Goal: Transaction & Acquisition: Obtain resource

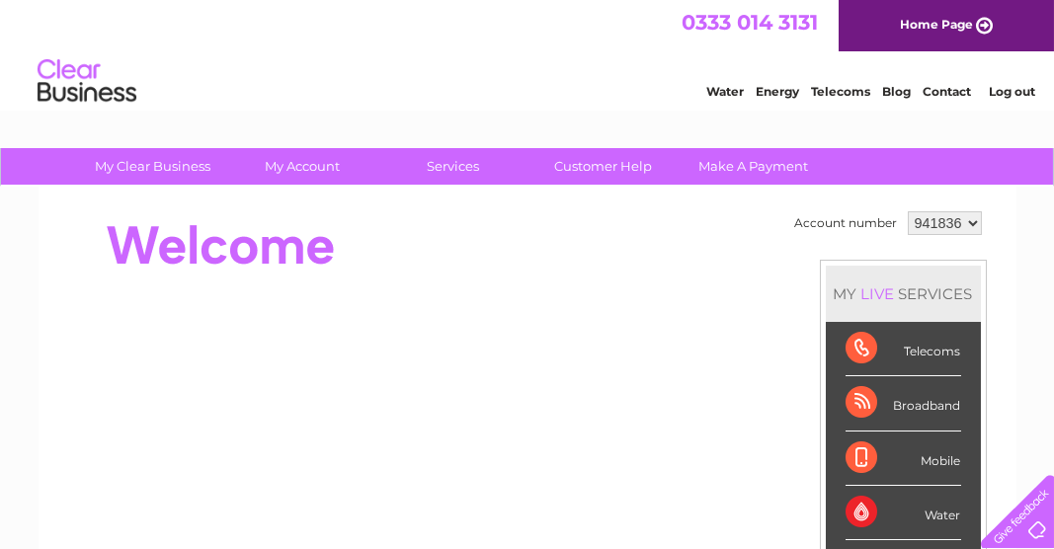
drag, startPoint x: 965, startPoint y: 224, endPoint x: 980, endPoint y: 220, distance: 15.3
click at [968, 223] on select "941836 971766" at bounding box center [945, 223] width 74 height 24
select select "971766"
click at [908, 211] on select "941836 971766" at bounding box center [945, 223] width 74 height 24
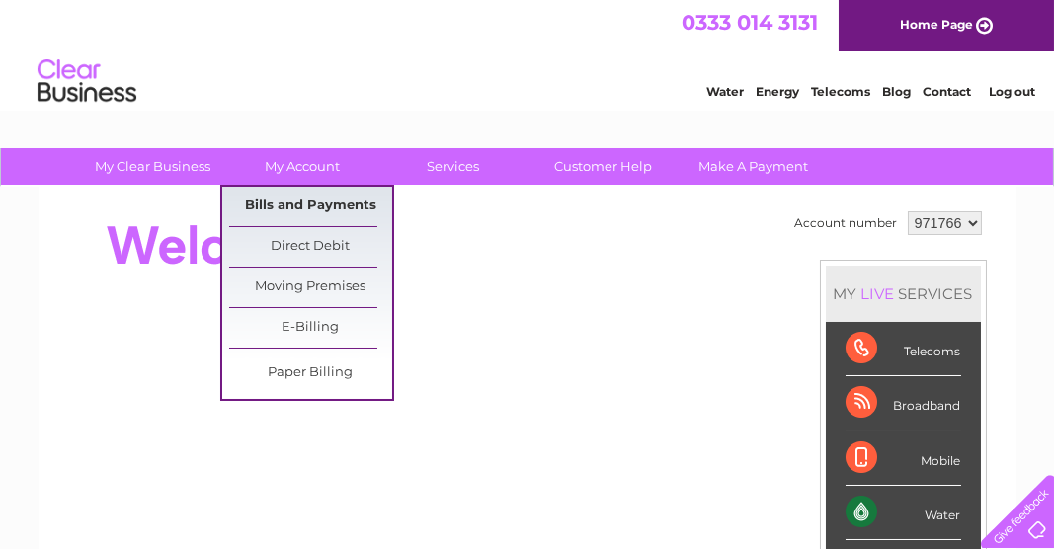
click at [283, 204] on link "Bills and Payments" at bounding box center [310, 207] width 163 height 40
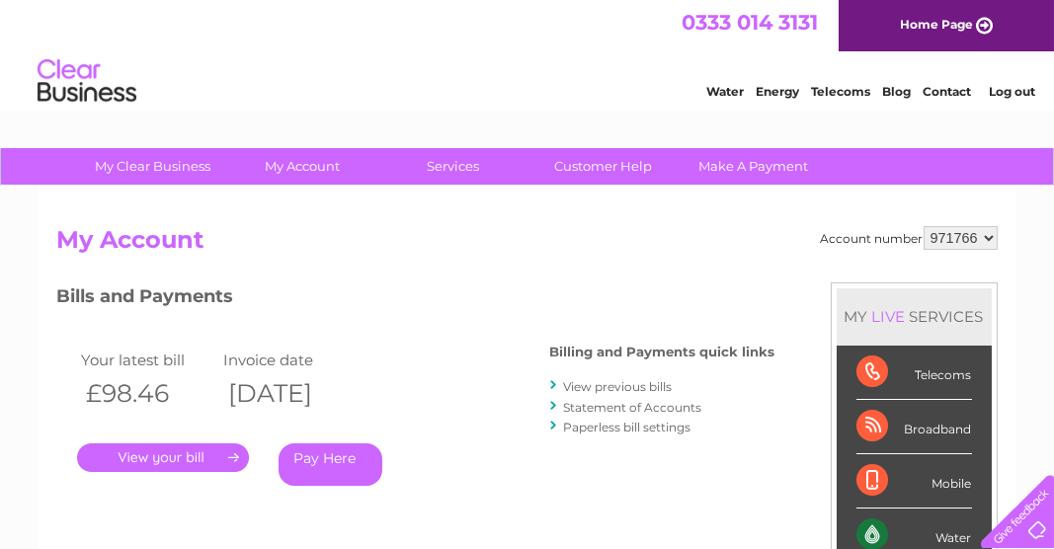
drag, startPoint x: 196, startPoint y: 449, endPoint x: 191, endPoint y: 440, distance: 11.0
click at [196, 448] on link "." at bounding box center [163, 457] width 172 height 29
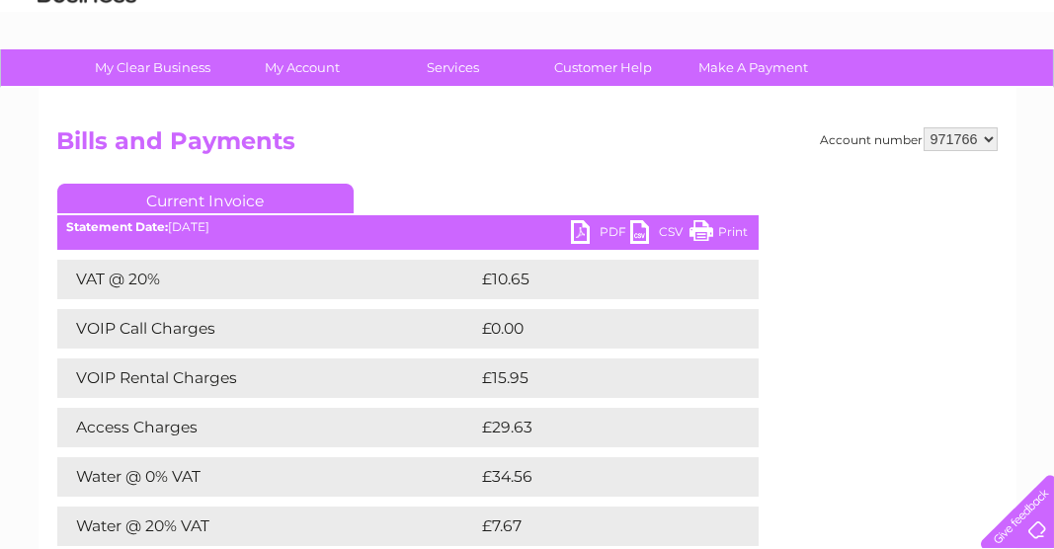
scroll to position [198, 0]
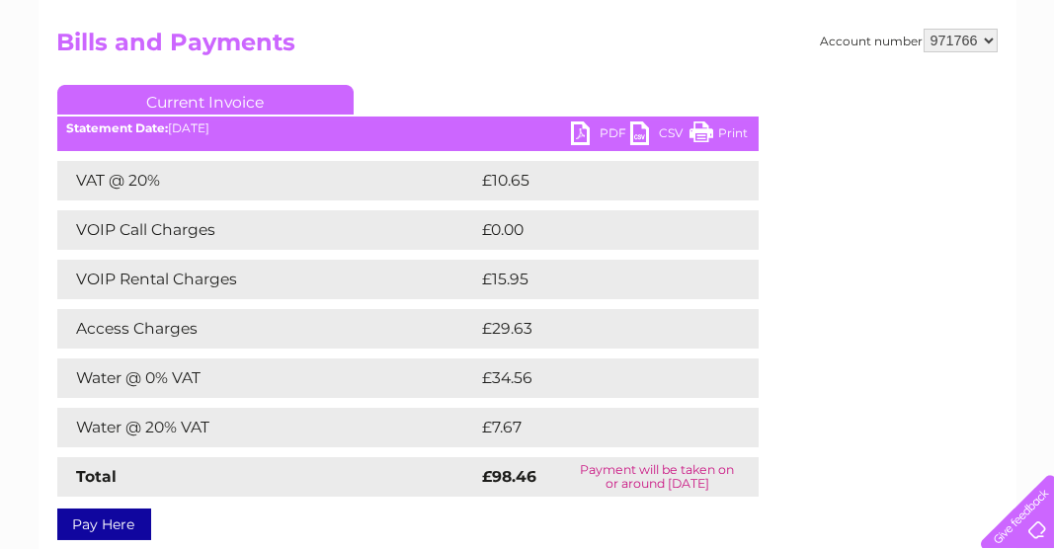
click at [591, 137] on link "PDF" at bounding box center [600, 135] width 59 height 29
